Goal: Information Seeking & Learning: Find specific fact

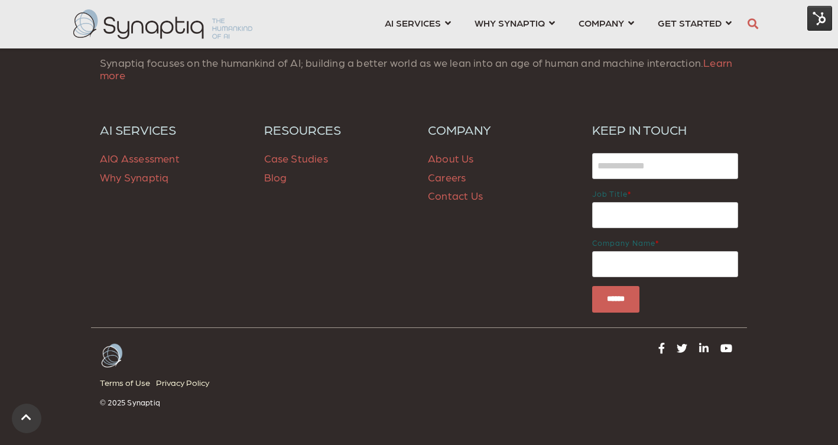
scroll to position [1834, 0]
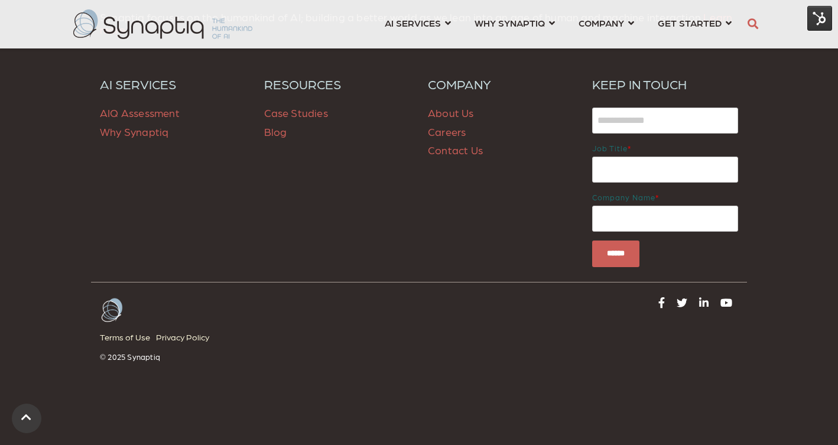
click at [469, 152] on link "Contact Us" at bounding box center [455, 150] width 55 height 12
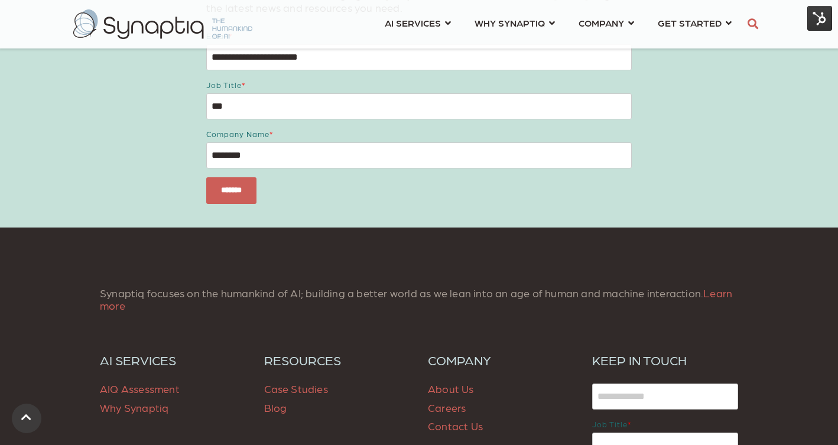
scroll to position [1063, 0]
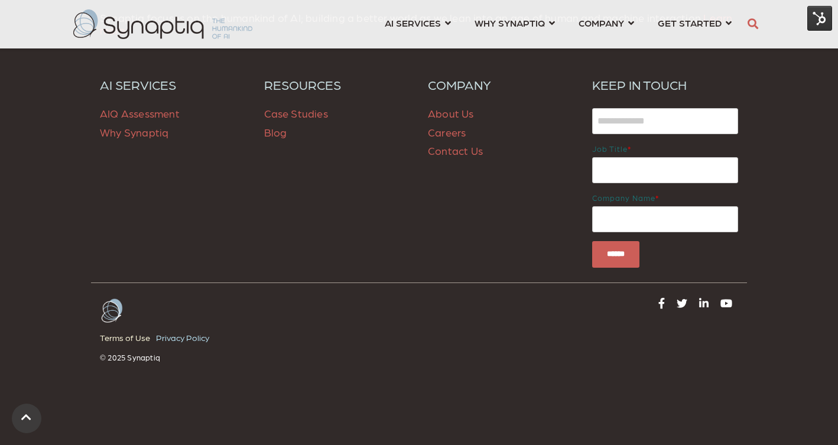
click at [184, 338] on link "Privacy Policy" at bounding box center [185, 338] width 59 height 16
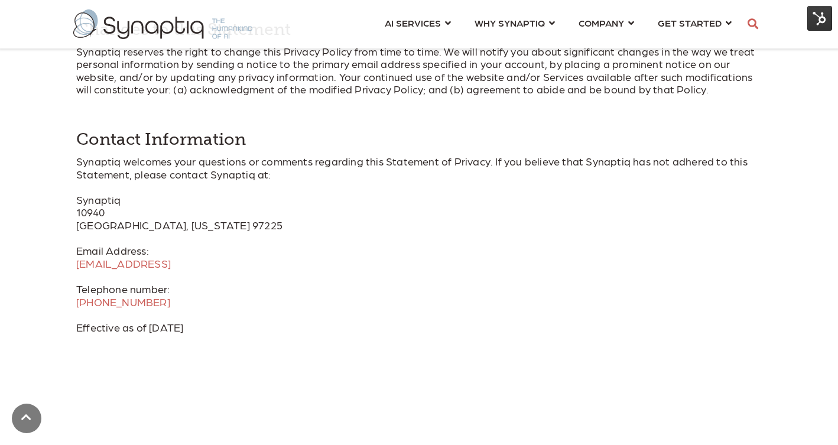
scroll to position [2300, 0]
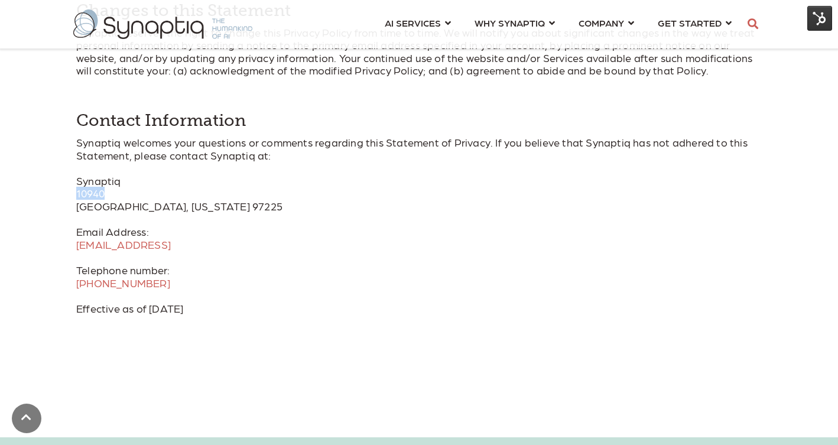
drag, startPoint x: 121, startPoint y: 183, endPoint x: 73, endPoint y: 180, distance: 48.0
drag, startPoint x: 220, startPoint y: 194, endPoint x: 75, endPoint y: 183, distance: 145.8
copy p "[GEOGRAPHIC_DATA][US_STATE]"
